Goal: Information Seeking & Learning: Learn about a topic

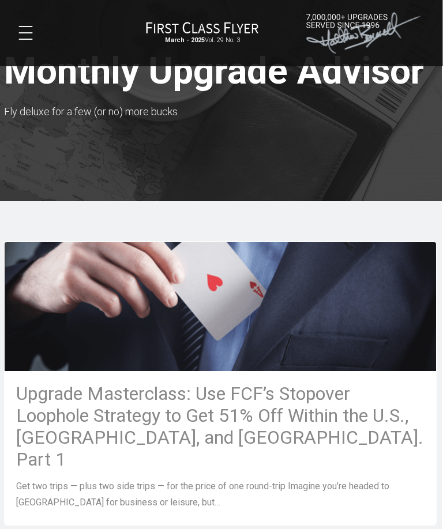
scroll to position [0, 1]
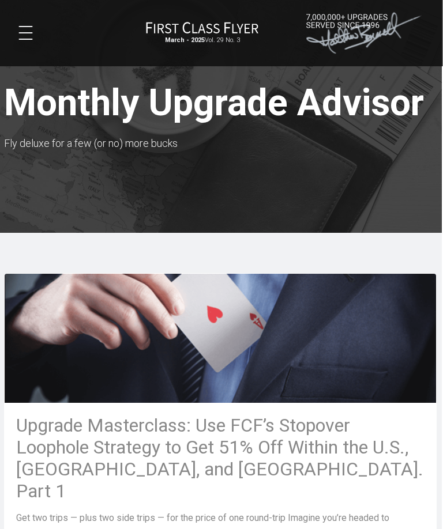
click at [24, 47] on div "March - 2025 Vol. 29 No. 3 Products Reviews Media About Log In Join Now" at bounding box center [221, 33] width 432 height 48
click at [18, 42] on div "March - 2025 Vol. 29 No. 3 Products Reviews Media About Log In Join Now" at bounding box center [221, 33] width 432 height 48
click at [19, 37] on button at bounding box center [26, 33] width 14 height 14
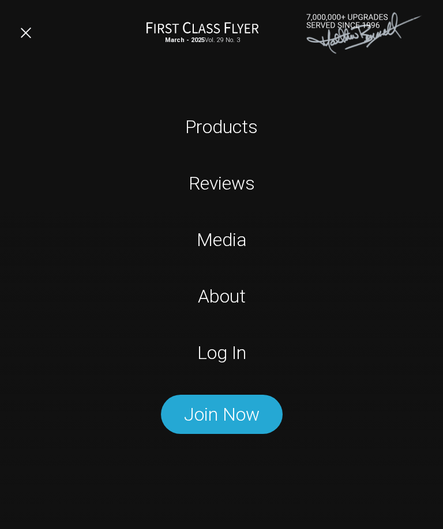
click at [231, 357] on link "Log In" at bounding box center [221, 352] width 278 height 29
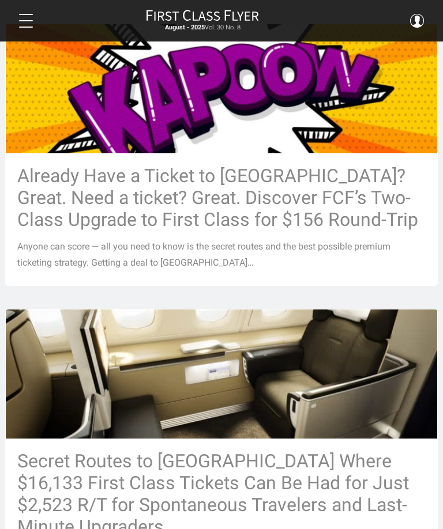
scroll to position [247, 0]
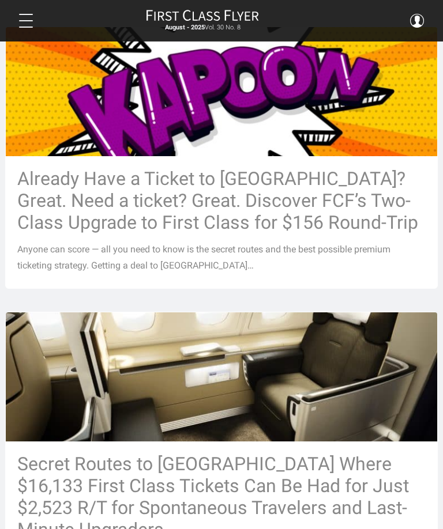
click at [307, 202] on h3 "Already Have a Ticket to Asia? Great. Need a ticket? Great. Discover FCF’s Two-…" at bounding box center [221, 201] width 408 height 66
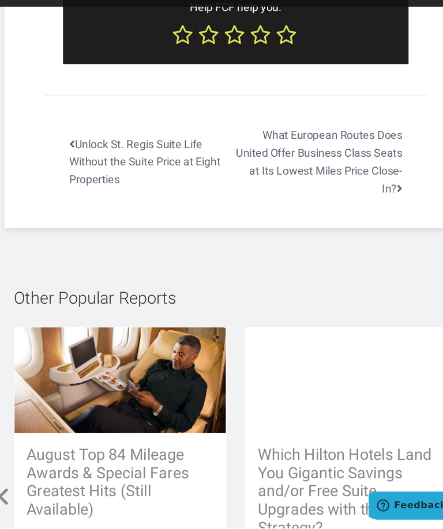
scroll to position [7866, 0]
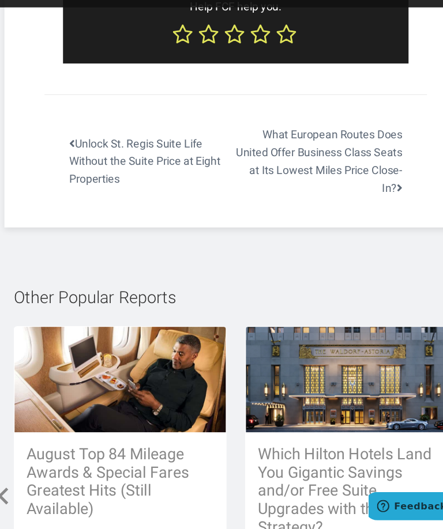
click at [383, 451] on h3 "Which Hilton Hotels Land You Gigantic Savings and/or Free Suite Upgrades with t…" at bounding box center [329, 494] width 175 height 86
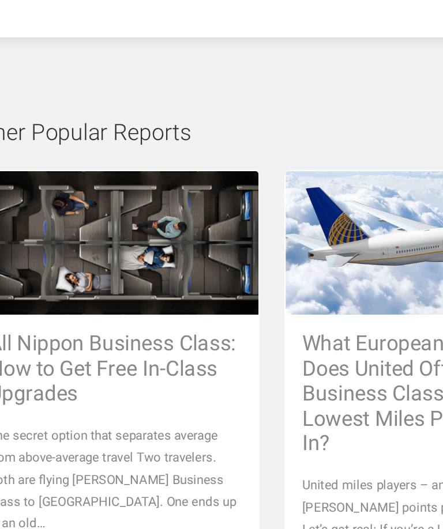
scroll to position [2334, 3]
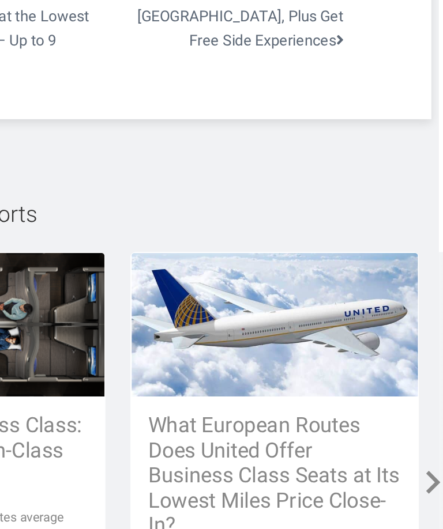
click at [425, 404] on span at bounding box center [435, 414] width 21 height 21
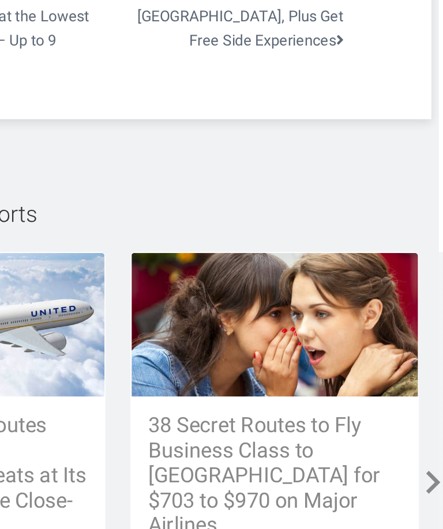
click at [425, 404] on span at bounding box center [435, 414] width 21 height 21
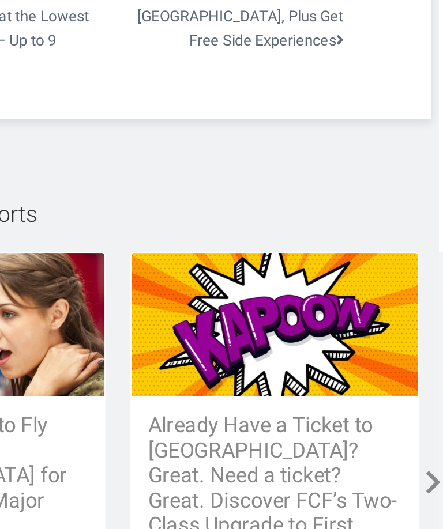
click at [425, 404] on span at bounding box center [435, 414] width 21 height 21
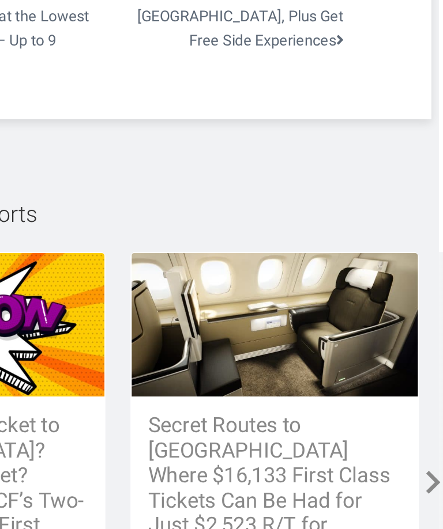
click at [425, 404] on span at bounding box center [435, 414] width 21 height 21
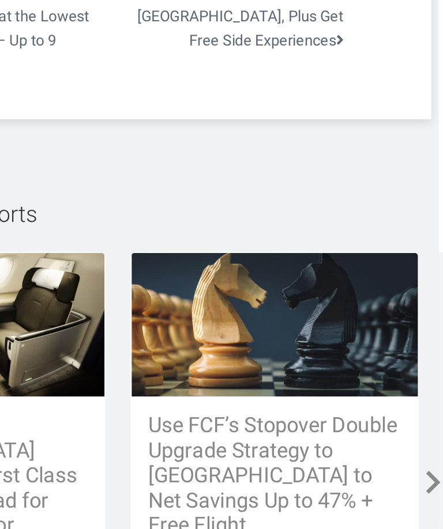
click at [425, 404] on span at bounding box center [435, 414] width 21 height 21
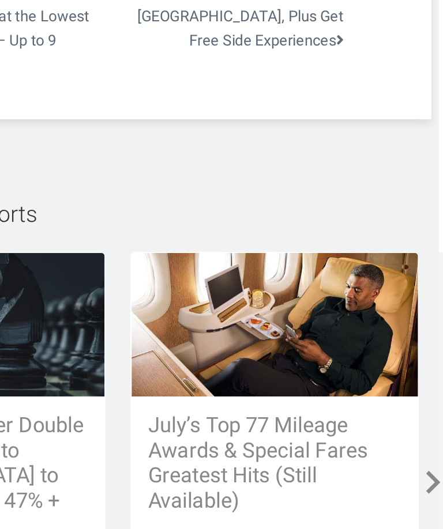
click at [425, 404] on span at bounding box center [435, 414] width 21 height 21
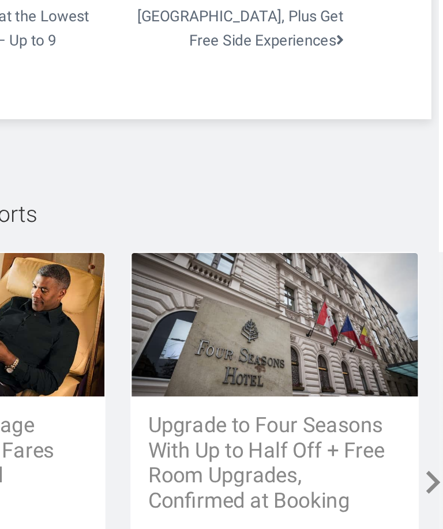
click at [425, 404] on span at bounding box center [435, 414] width 21 height 21
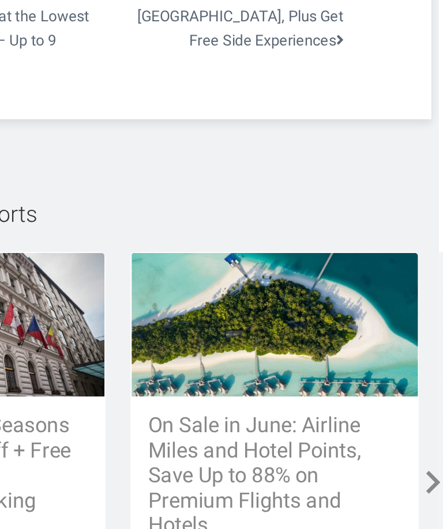
click at [425, 404] on span at bounding box center [435, 414] width 21 height 21
